Goal: Task Accomplishment & Management: Manage account settings

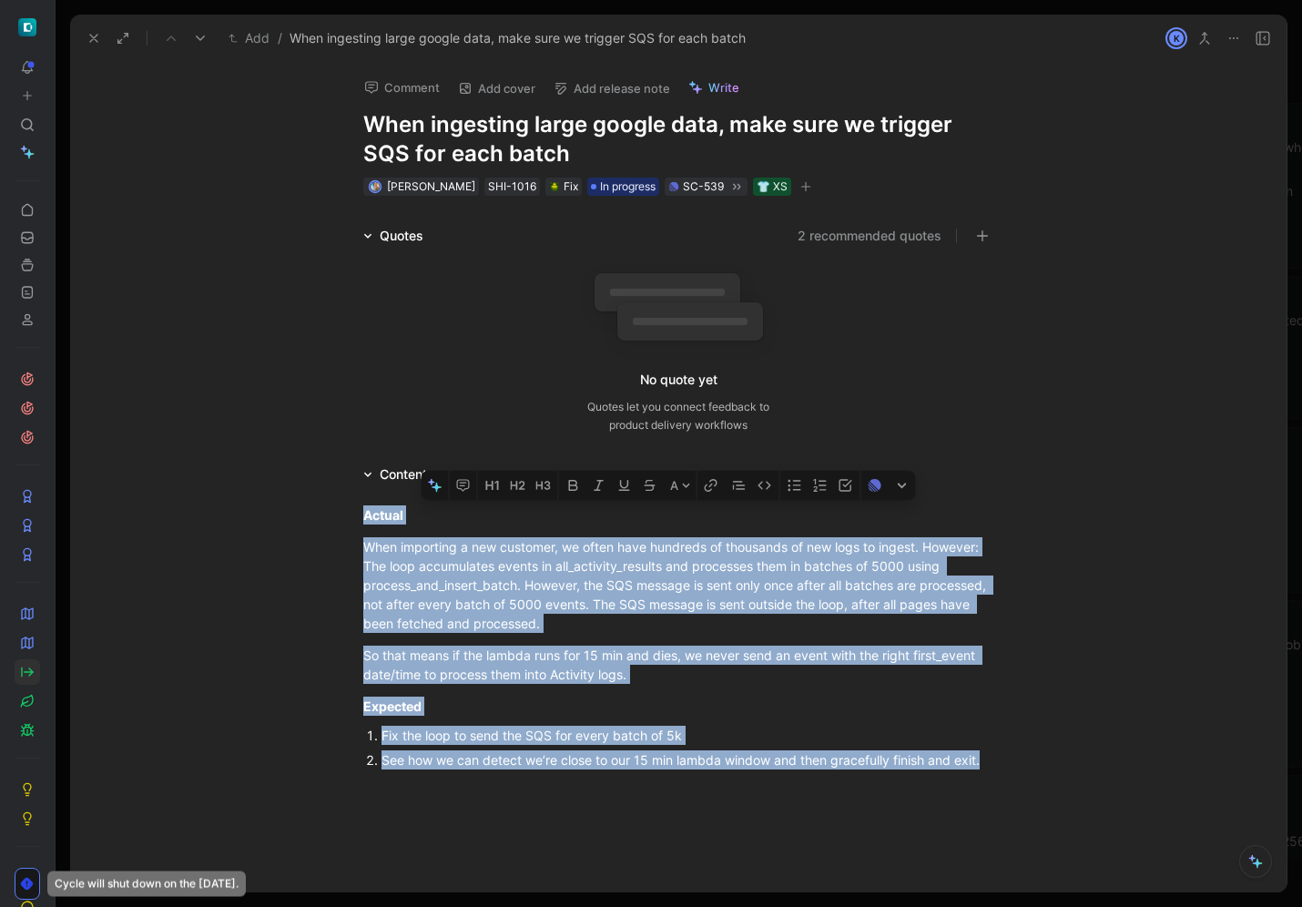
click at [94, 42] on icon at bounding box center [93, 38] width 15 height 15
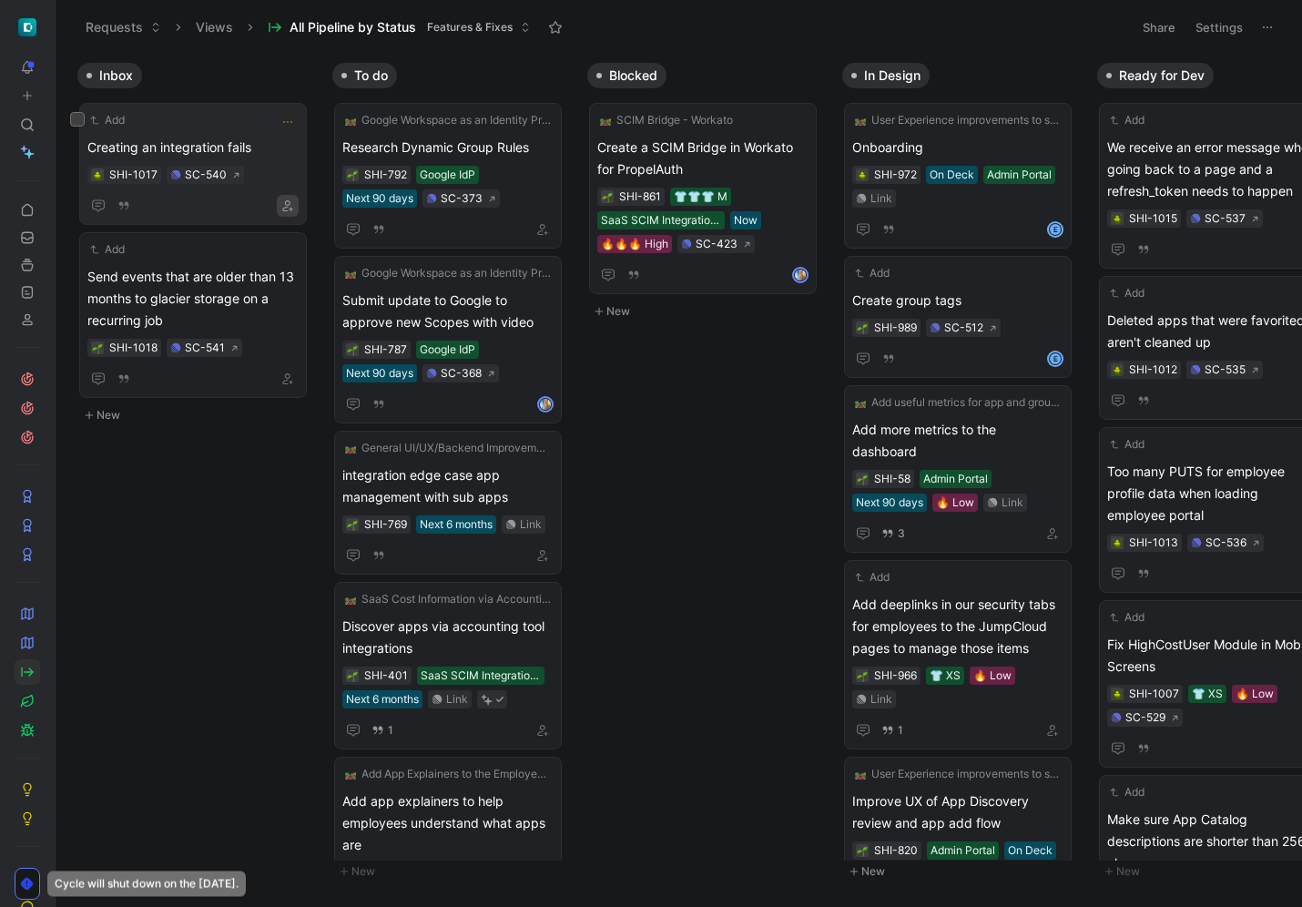
click at [289, 205] on icon "button" at bounding box center [287, 205] width 11 height 11
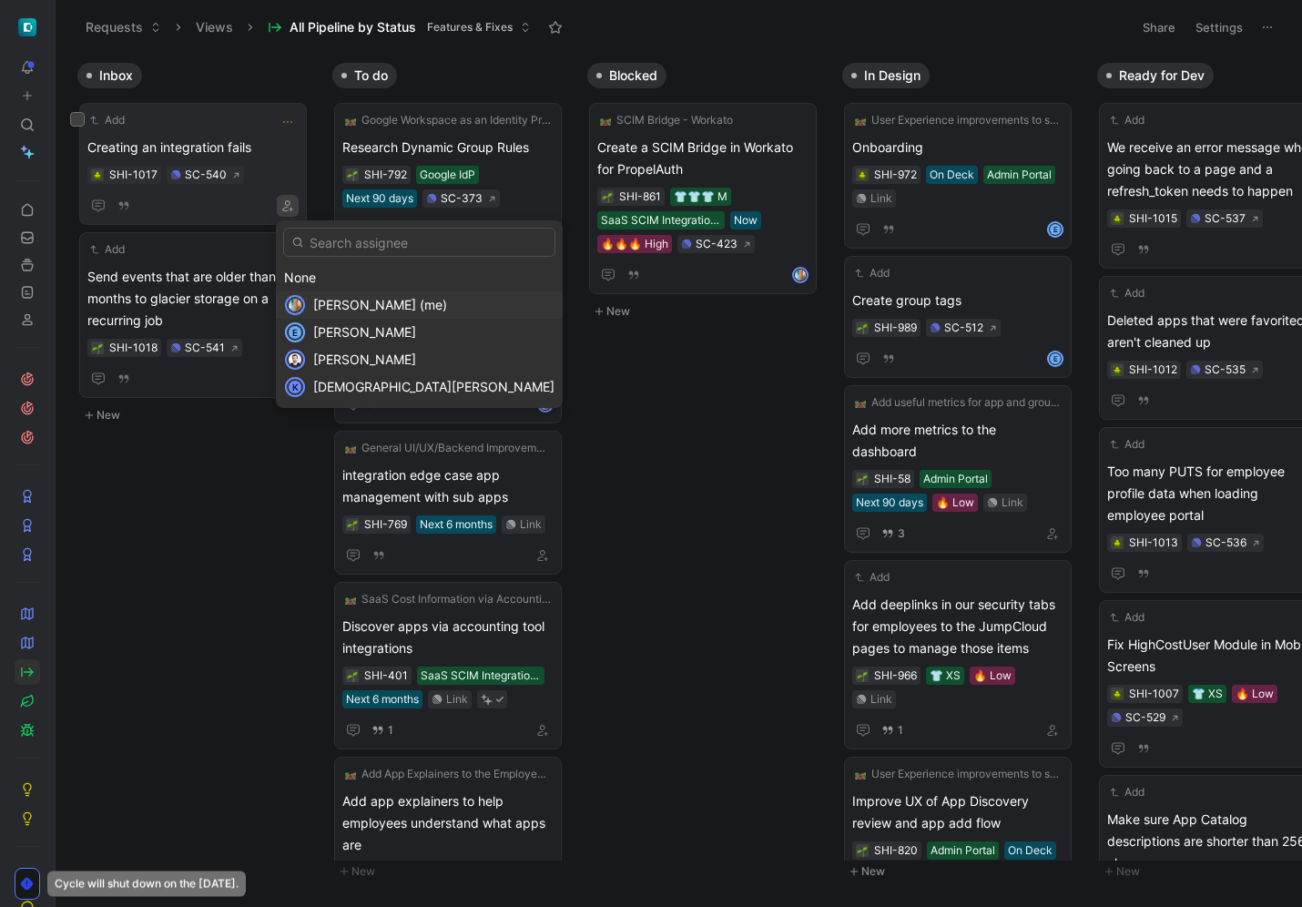
click at [318, 307] on span "[PERSON_NAME] (me)" at bounding box center [380, 304] width 134 height 15
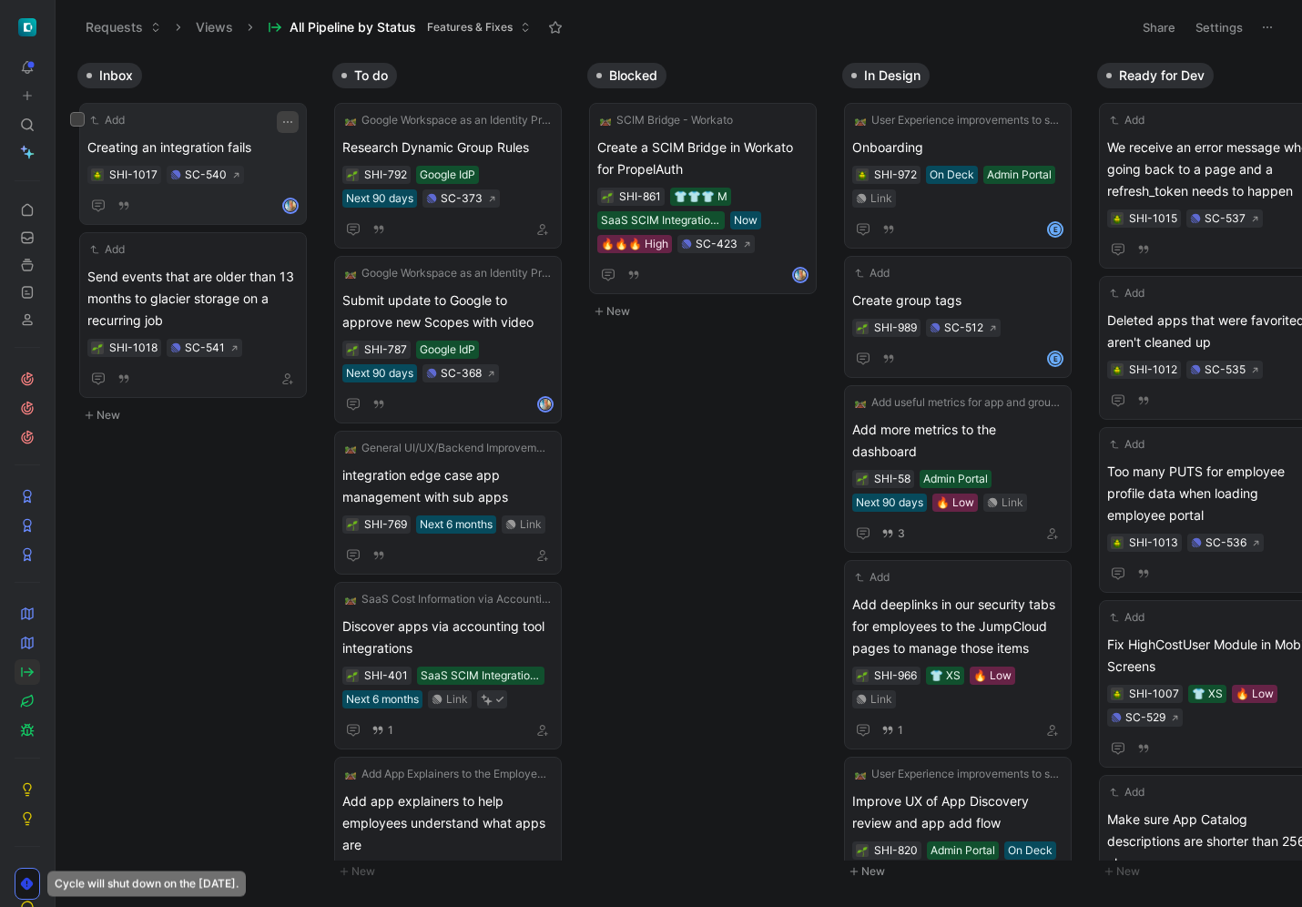
click at [283, 127] on icon "button" at bounding box center [287, 122] width 15 height 15
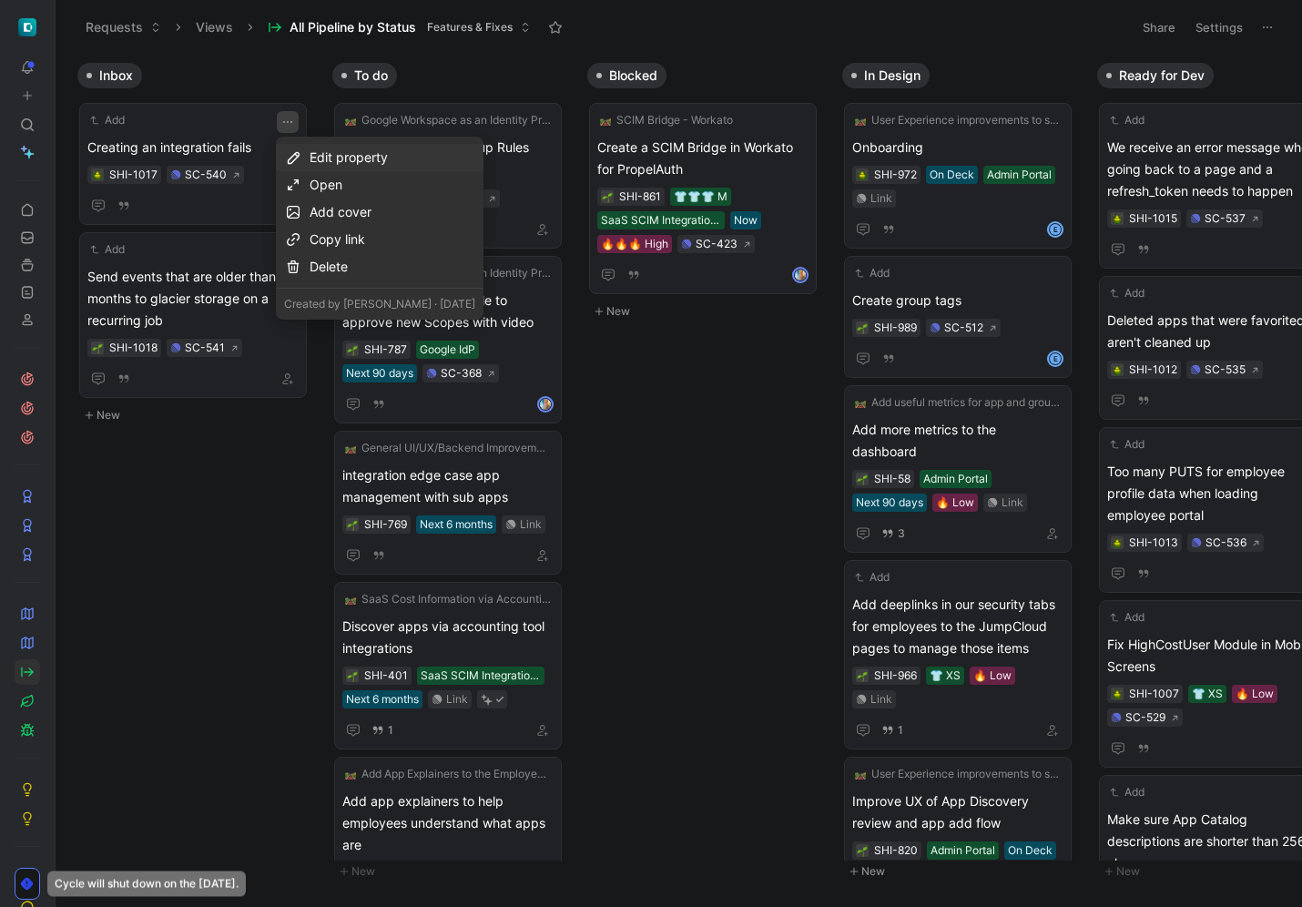
click at [346, 157] on div "Edit property" at bounding box center [392, 158] width 166 height 22
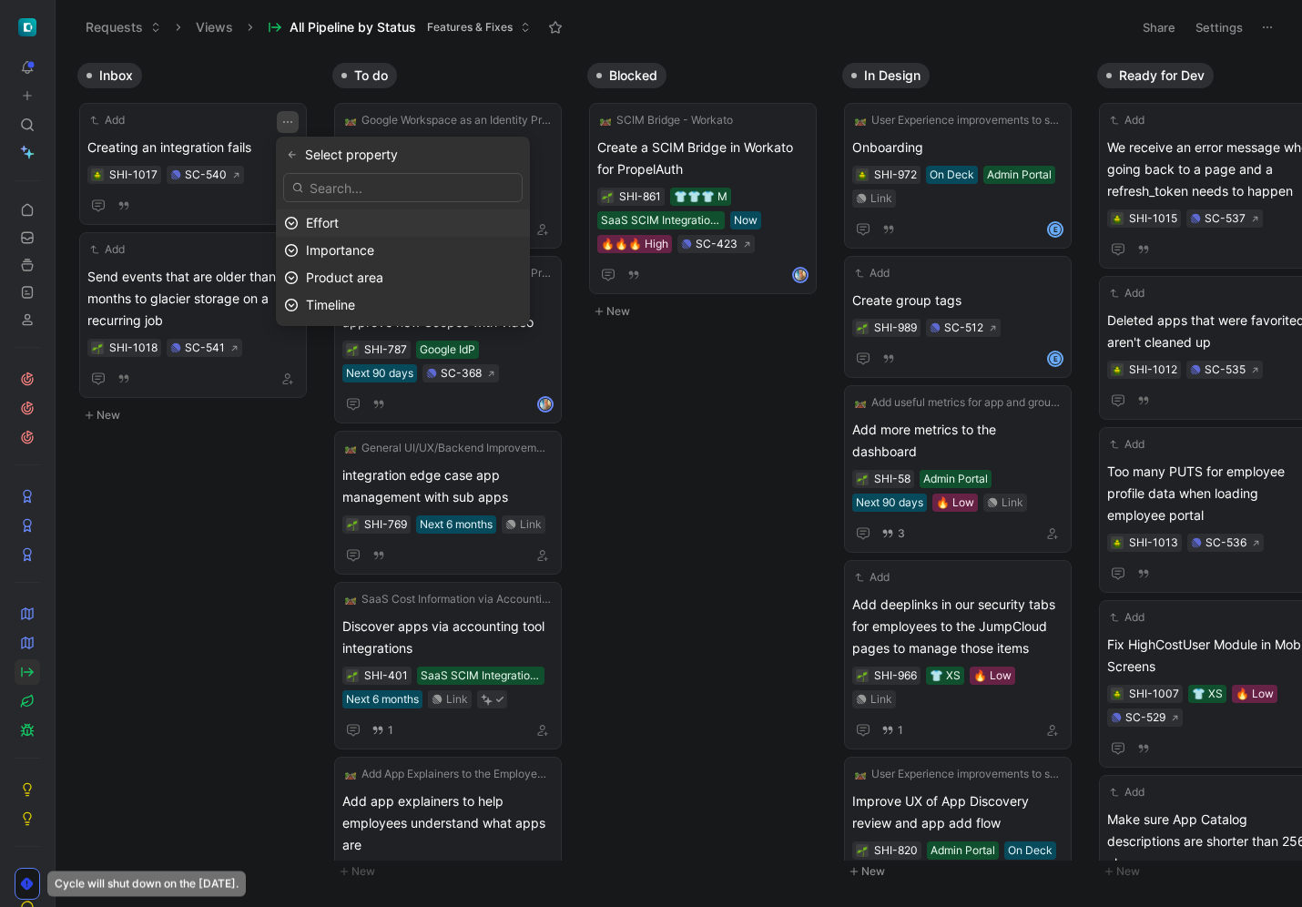
click at [361, 218] on div "Effort" at bounding box center [414, 223] width 216 height 22
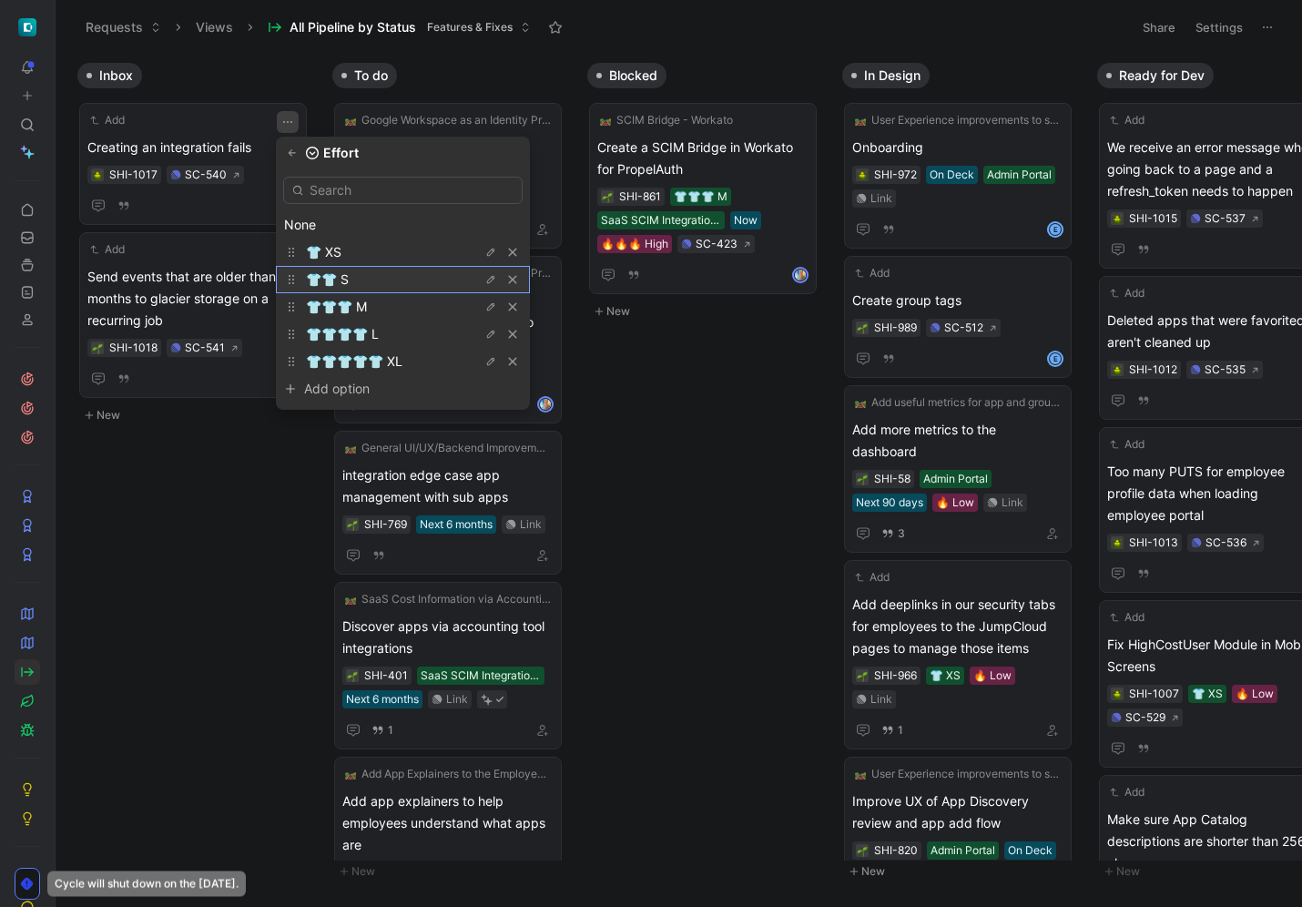
click at [364, 274] on div "👕👕 S" at bounding box center [374, 280] width 137 height 22
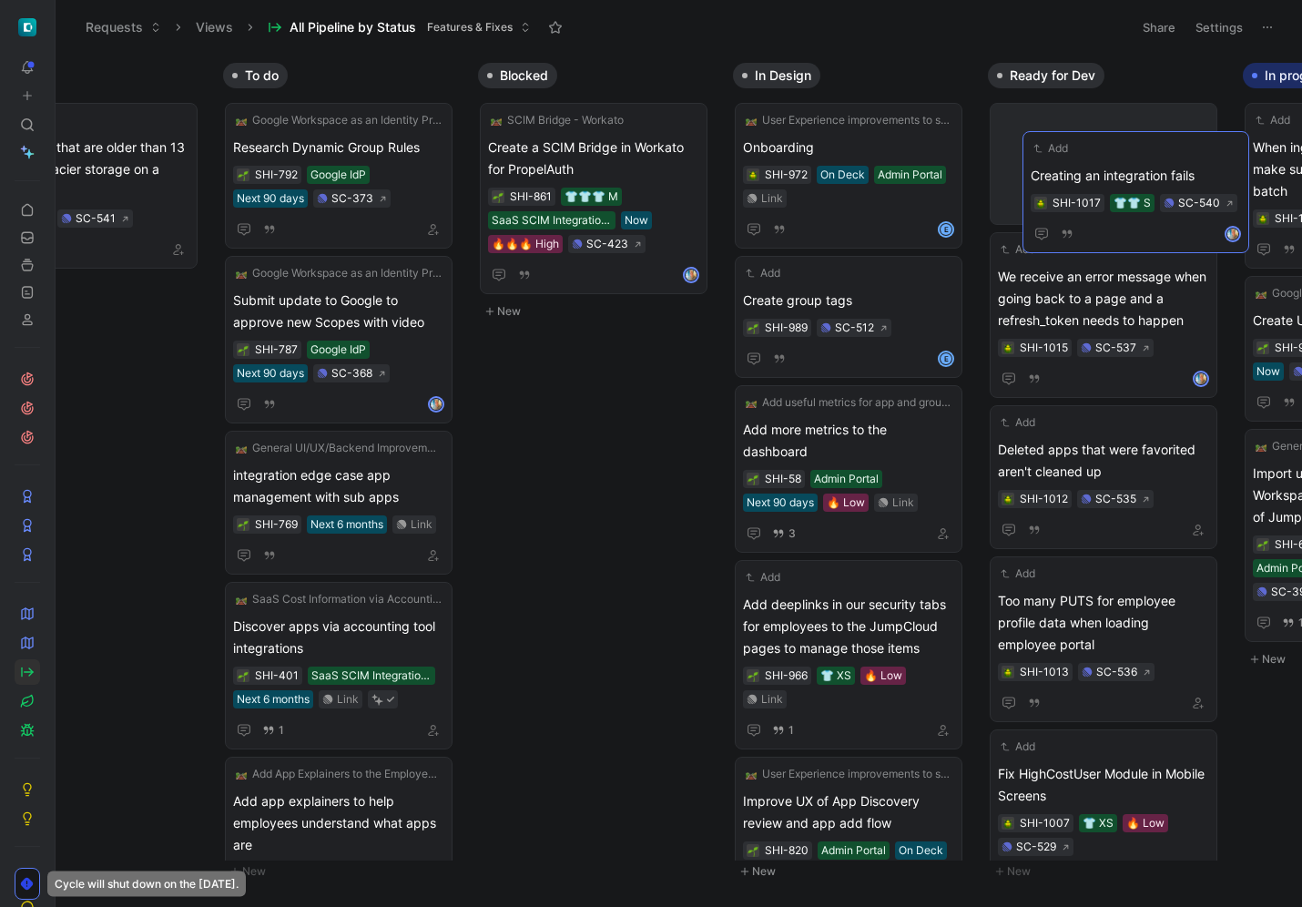
scroll to position [0, 139]
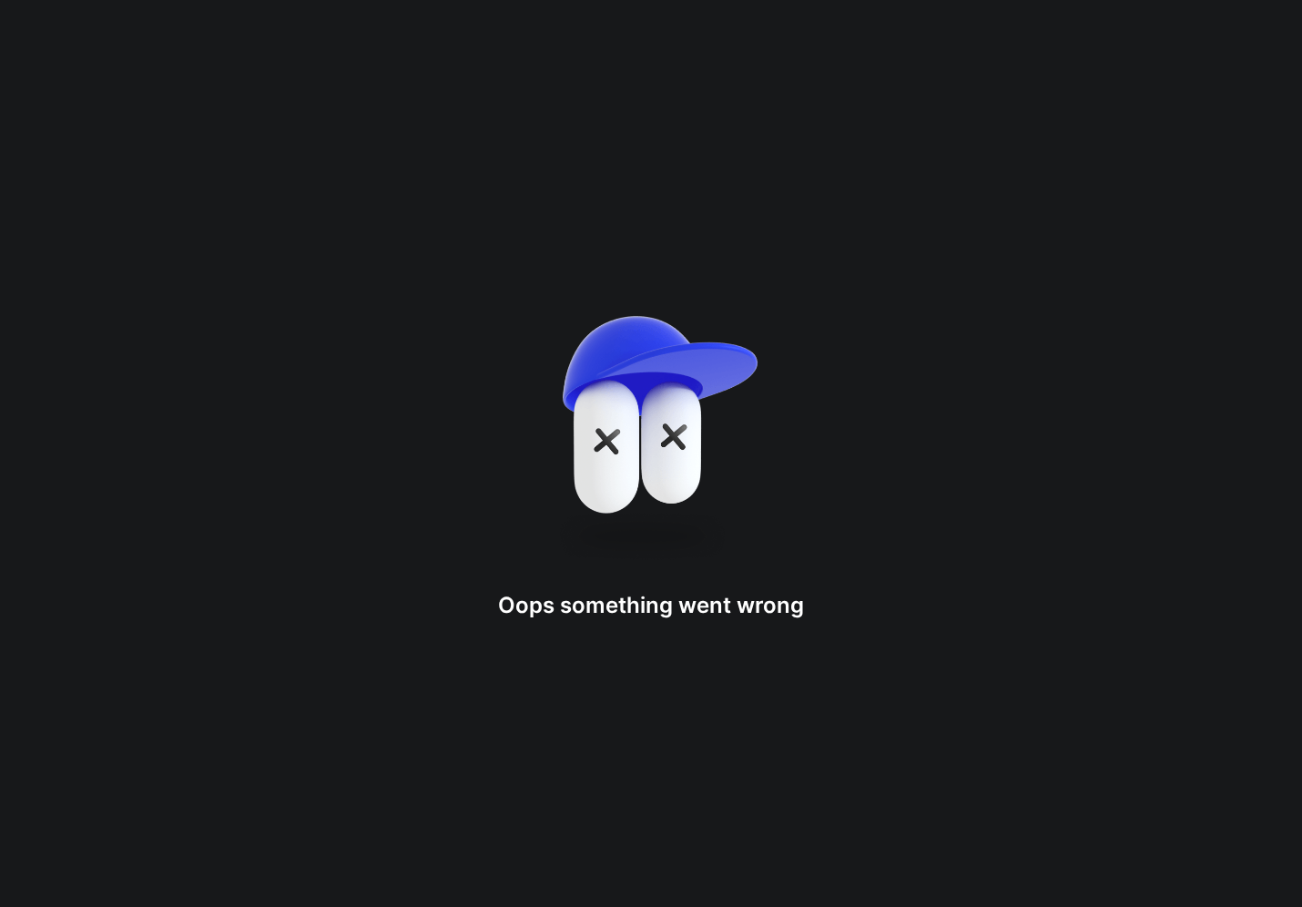
drag, startPoint x: 199, startPoint y: 134, endPoint x: 1170, endPoint y: 163, distance: 970.8
click at [827, 207] on div "Oops something went wron g" at bounding box center [651, 453] width 1302 height 907
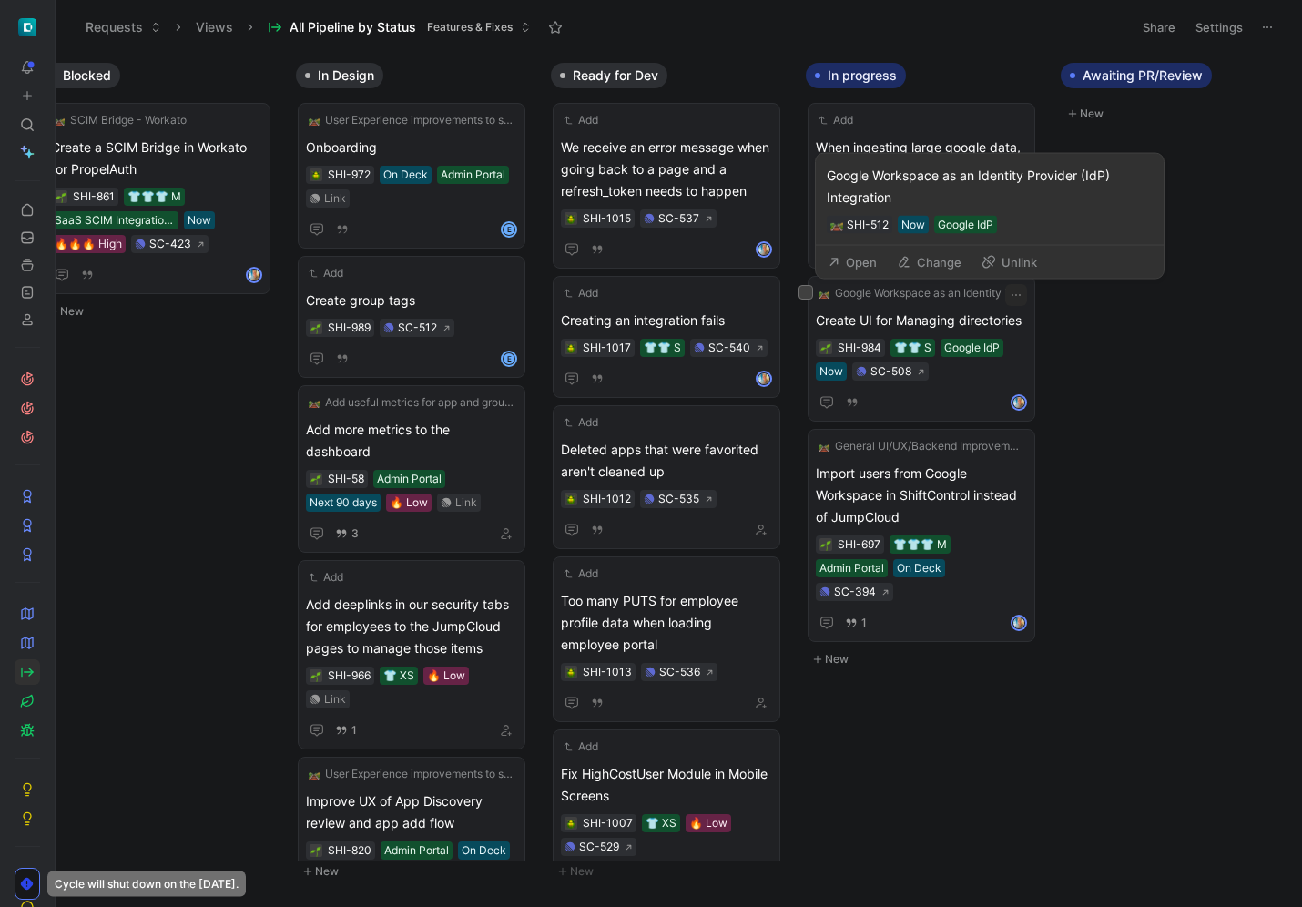
scroll to position [0, 548]
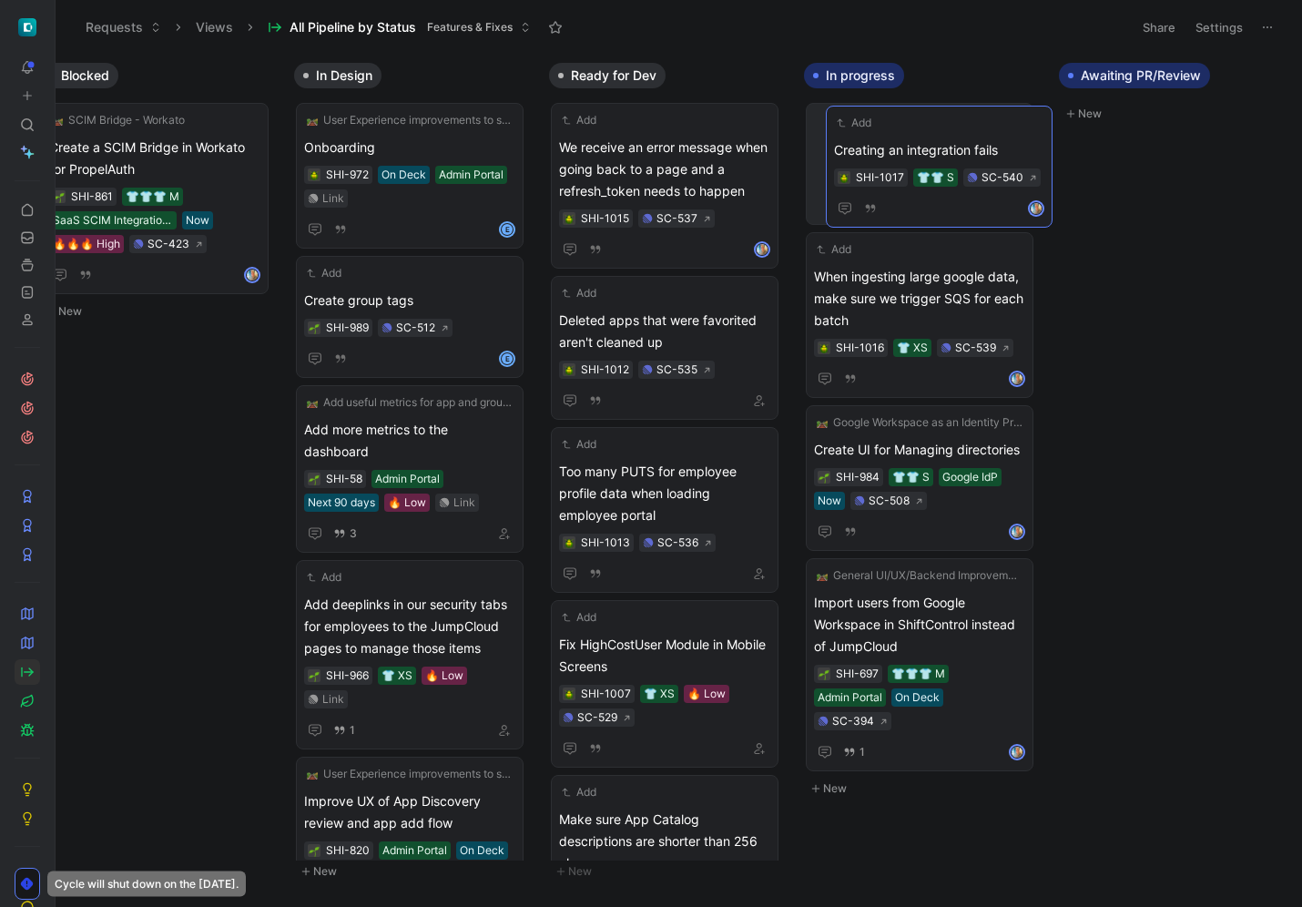
drag, startPoint x: 688, startPoint y: 320, endPoint x: 963, endPoint y: 150, distance: 323.3
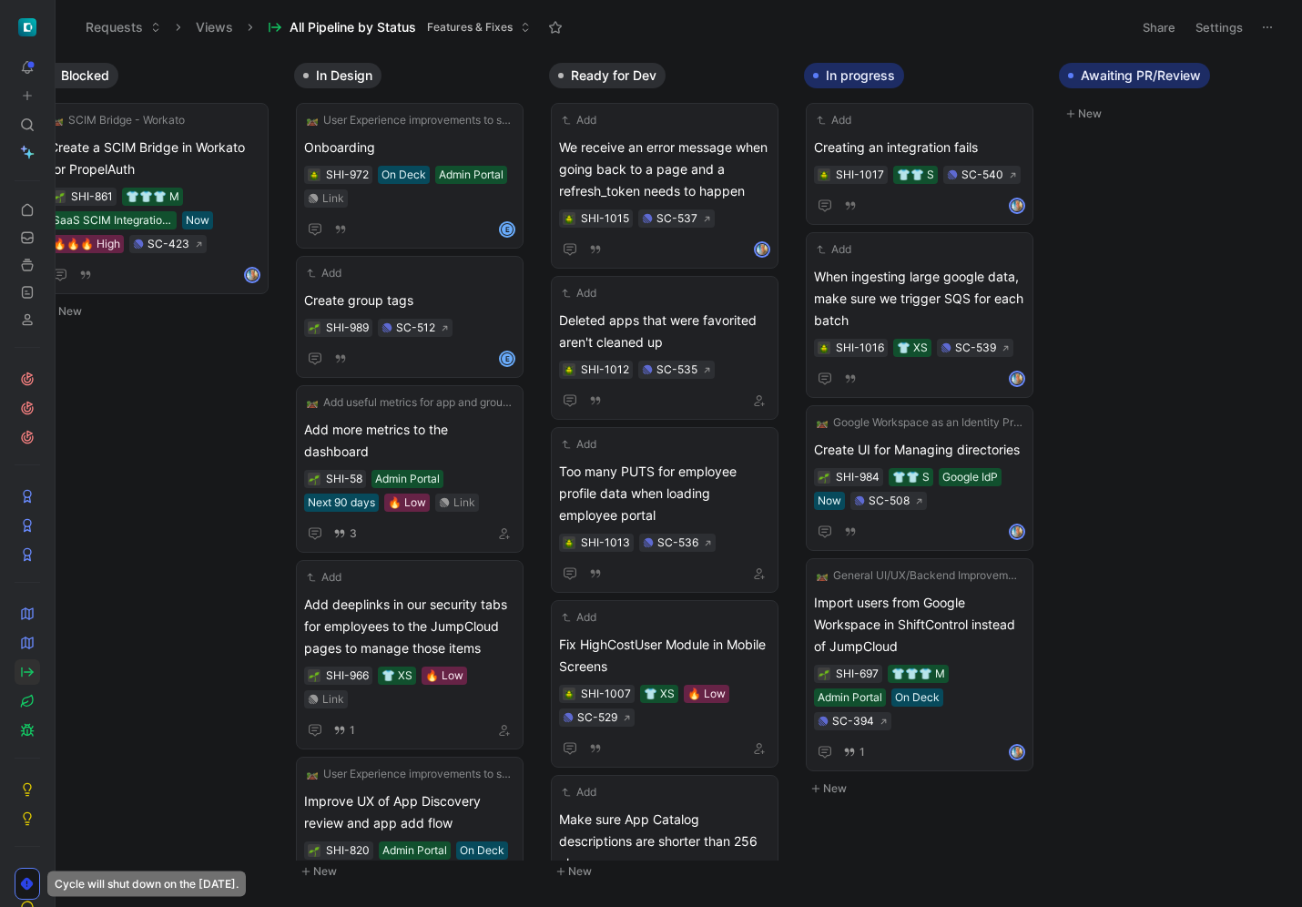
click at [1161, 879] on div "Inbox Add Send events that are older than 13 months to glacier storage on a rec…" at bounding box center [679, 480] width 1246 height 852
